Goal: Task Accomplishment & Management: Manage account settings

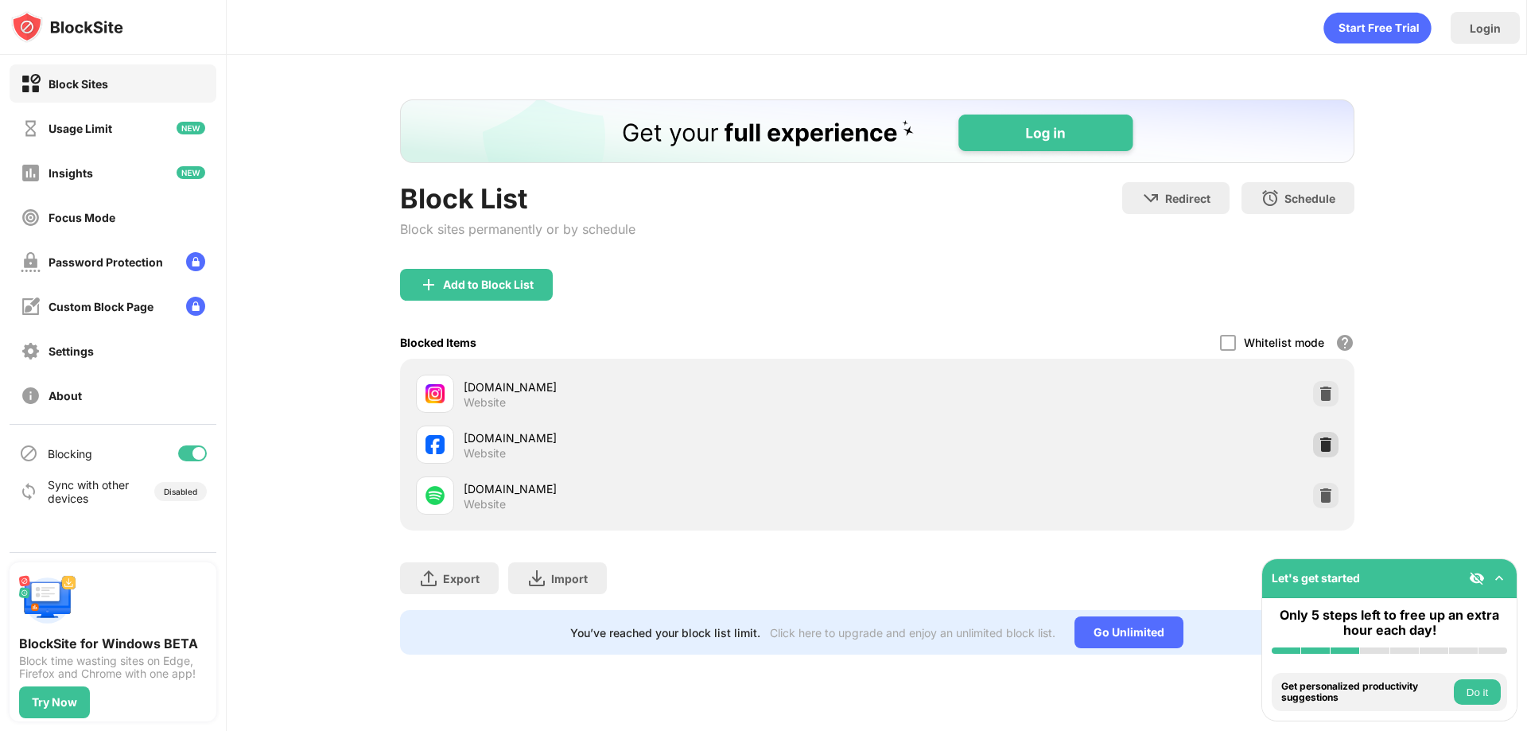
click at [1320, 440] on img at bounding box center [1325, 444] width 16 height 16
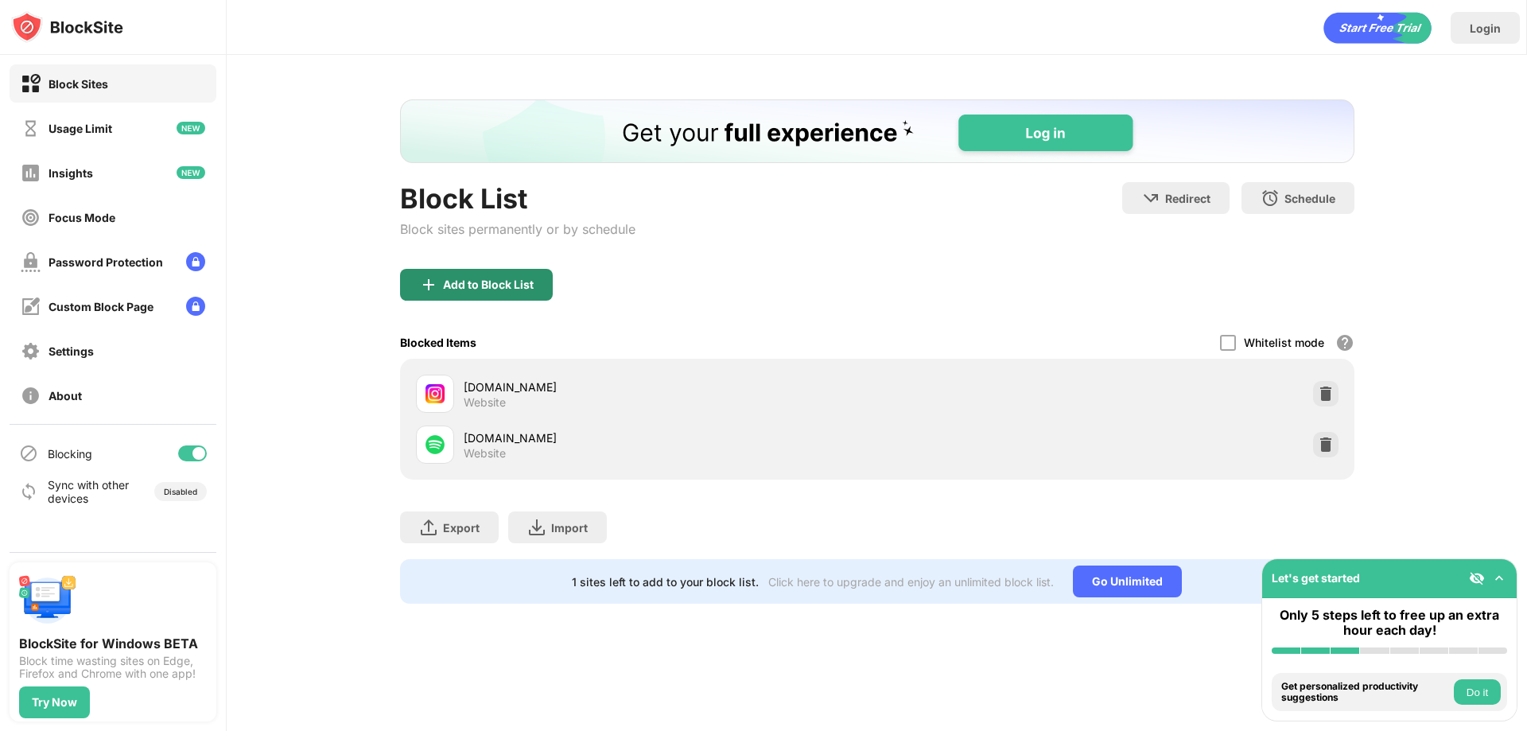
click at [508, 283] on div "Add to Block List" at bounding box center [488, 284] width 91 height 13
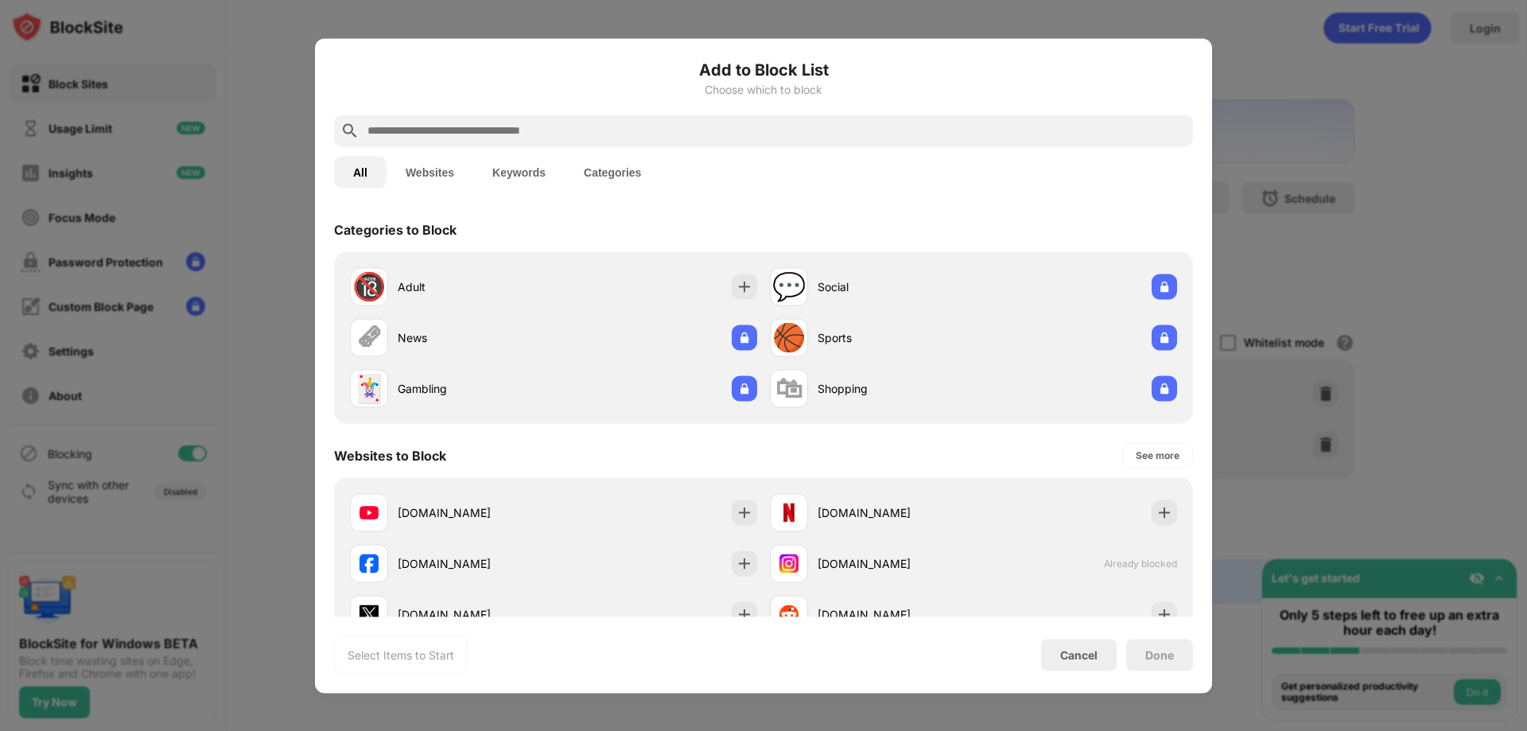
click at [545, 127] on input "text" at bounding box center [776, 130] width 820 height 19
type input "*"
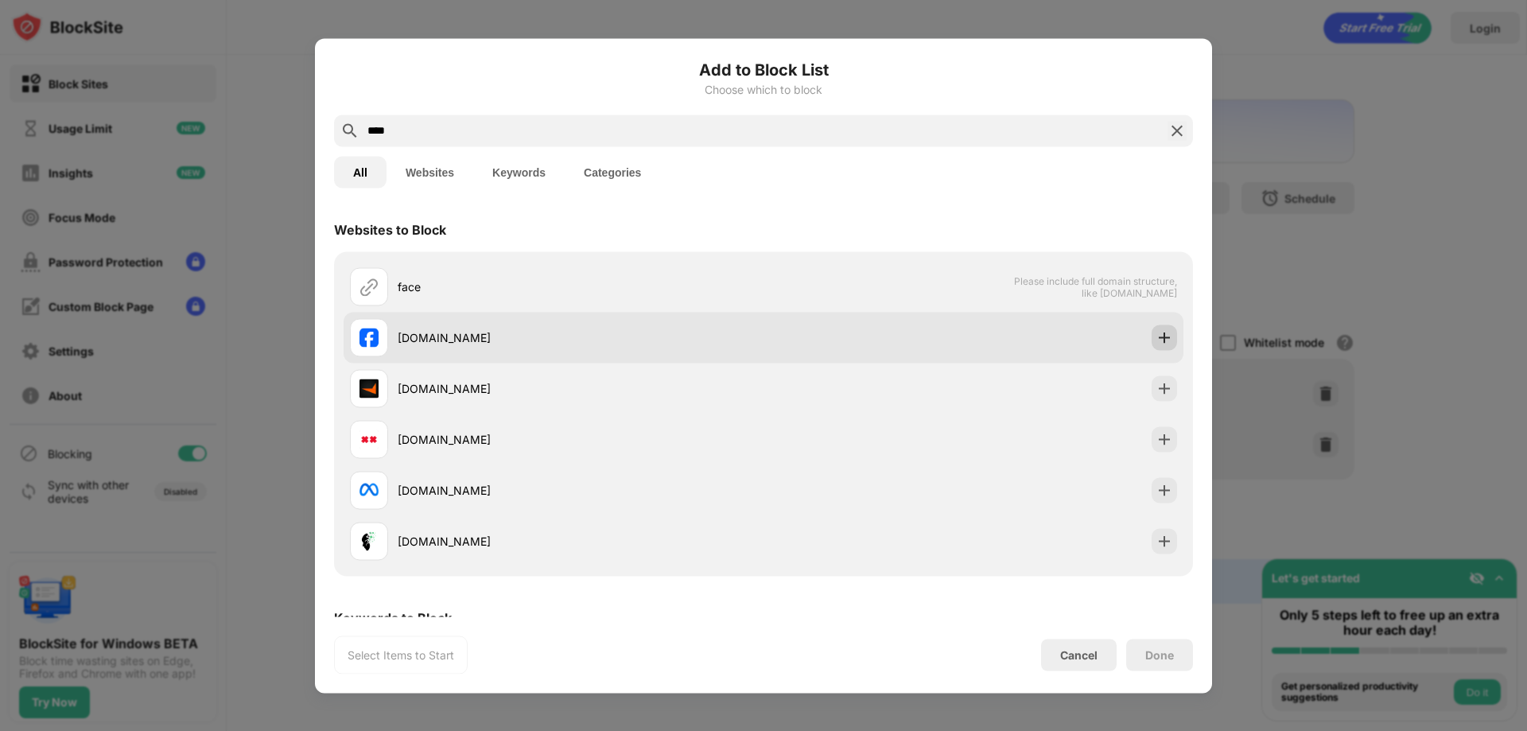
type input "****"
click at [1156, 335] on img at bounding box center [1164, 337] width 16 height 16
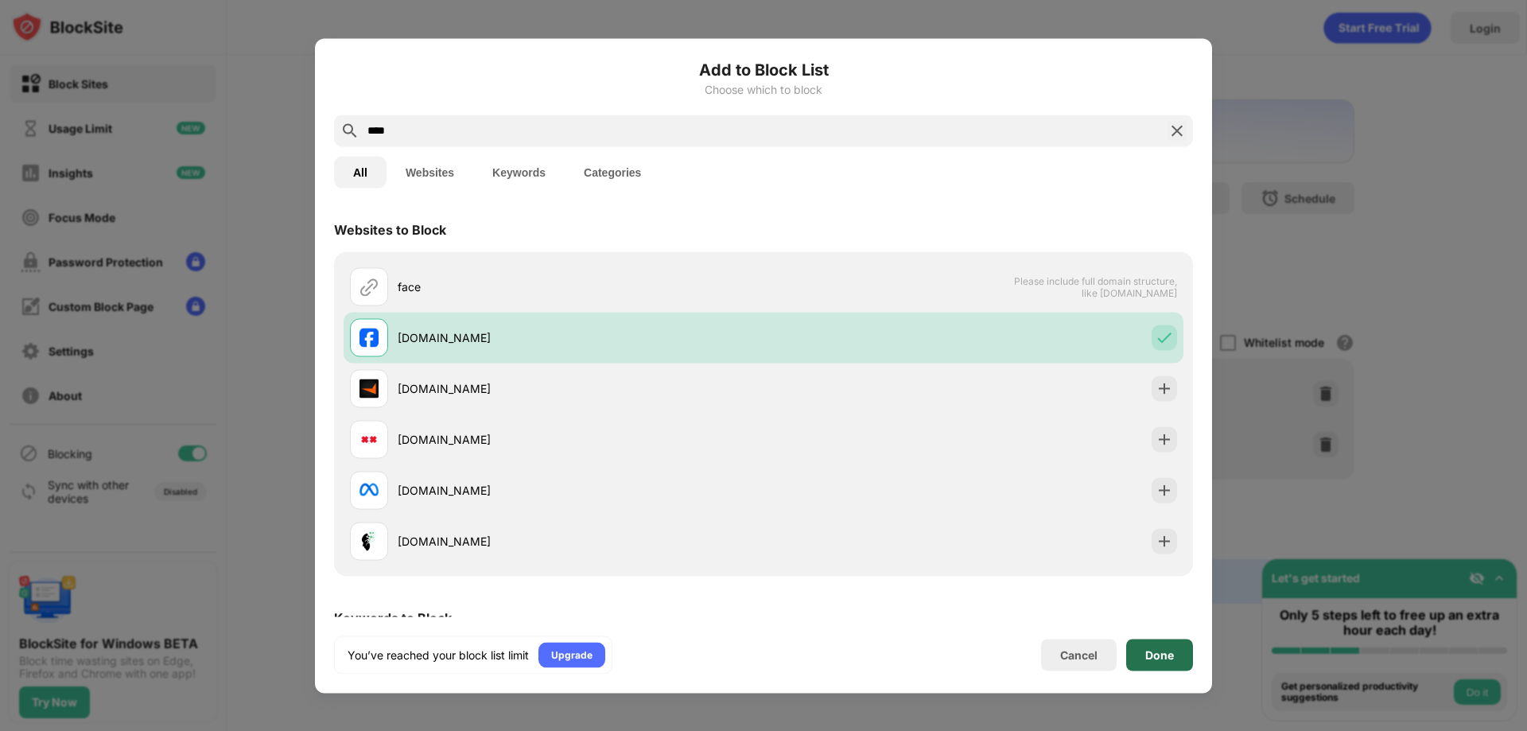
click at [1173, 660] on div "Done" at bounding box center [1159, 654] width 29 height 13
